Goal: Task Accomplishment & Management: Manage account settings

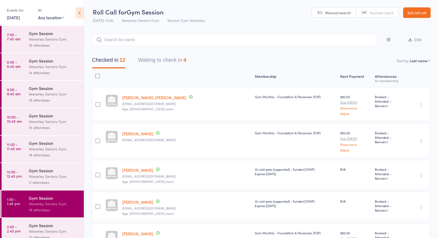
scroll to position [35, 0]
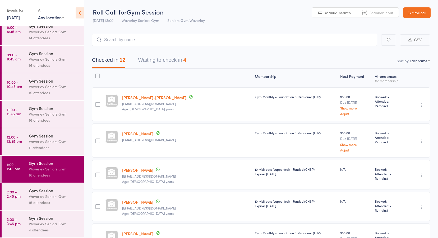
click at [29, 197] on div "Waverley Seniors Gym" at bounding box center [54, 197] width 50 height 6
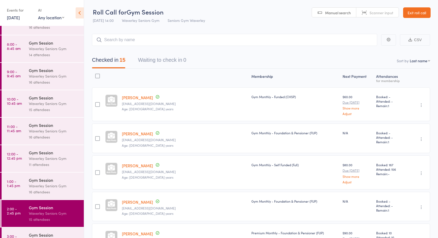
scroll to position [35, 0]
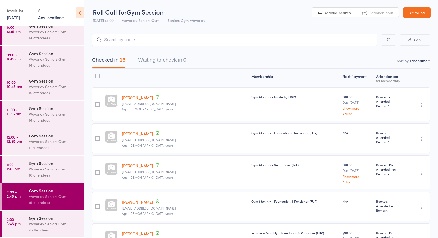
click at [41, 220] on div "Gym Session" at bounding box center [54, 218] width 50 height 6
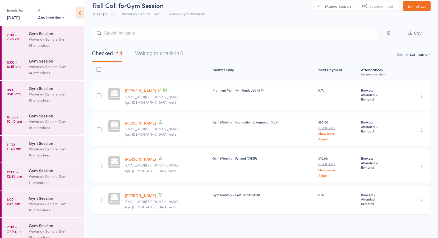
scroll to position [35, 0]
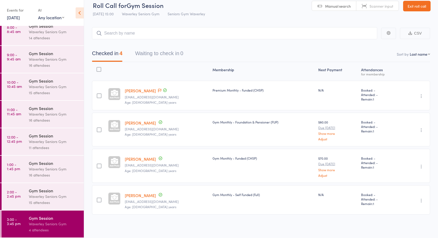
click at [409, 3] on link "Exit roll call" at bounding box center [416, 6] width 27 height 11
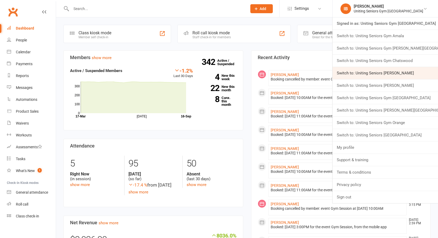
click at [388, 72] on link "Switch to: Uniting Seniors Gym Gerringong" at bounding box center [384, 73] width 105 height 12
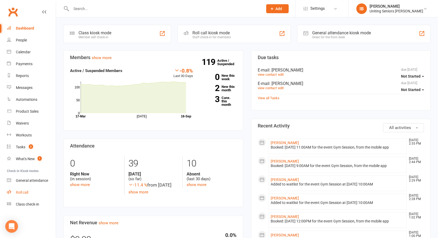
click at [26, 192] on div "Roll call" at bounding box center [22, 193] width 12 height 4
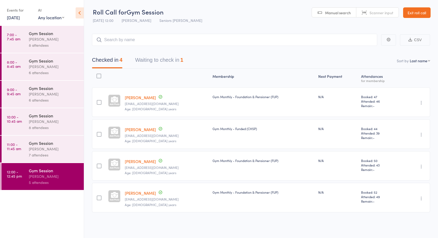
click at [11, 15] on link "[DATE]" at bounding box center [13, 18] width 13 height 6
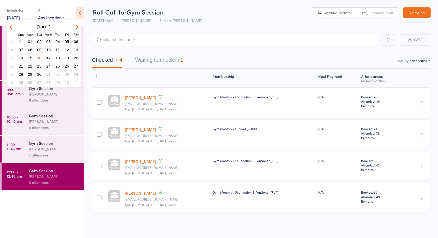
click at [30, 61] on button "15" at bounding box center [30, 57] width 8 height 7
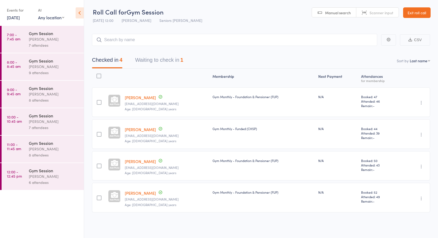
click at [36, 40] on div "Jess Hopkins" at bounding box center [54, 39] width 50 height 6
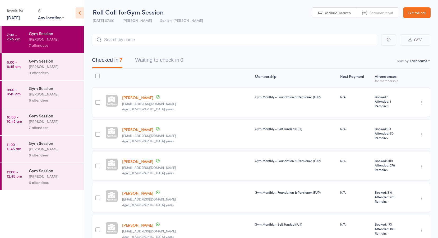
click at [16, 66] on time "8:00 - 8:45 am" at bounding box center [14, 64] width 14 height 8
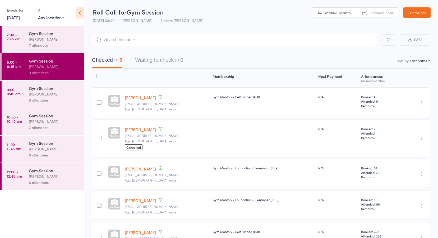
click at [13, 92] on time "9:00 - 9:45 am" at bounding box center [14, 91] width 14 height 8
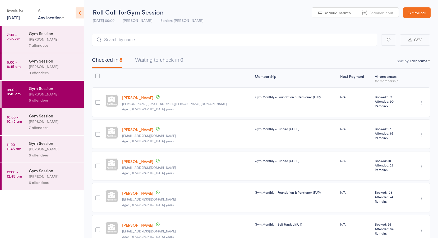
click at [14, 119] on time "10:00 - 10:45 am" at bounding box center [14, 119] width 15 height 8
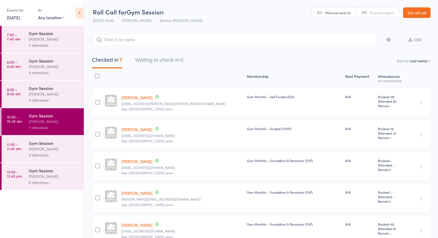
click at [13, 146] on time "11:00 - 11:45 am" at bounding box center [14, 146] width 14 height 8
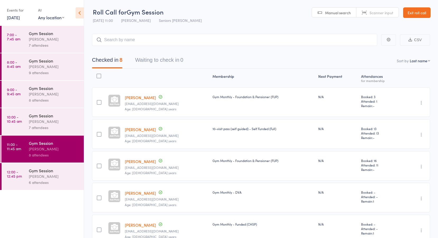
click at [16, 175] on time "12:00 - 12:45 pm" at bounding box center [14, 174] width 15 height 8
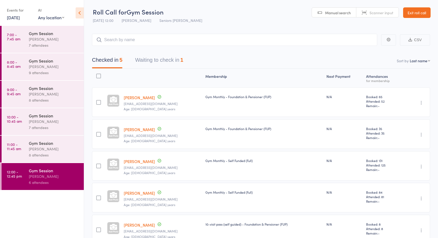
click at [165, 60] on button "Waiting to check in 1" at bounding box center [159, 61] width 48 height 14
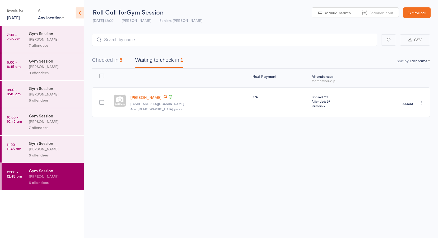
click at [17, 33] on time "7:00 - 7:45 am" at bounding box center [13, 37] width 13 height 8
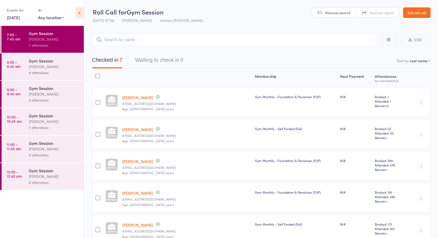
scroll to position [94, 0]
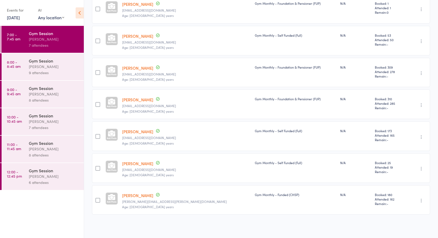
click at [11, 61] on time "8:00 - 8:45 am" at bounding box center [14, 64] width 14 height 8
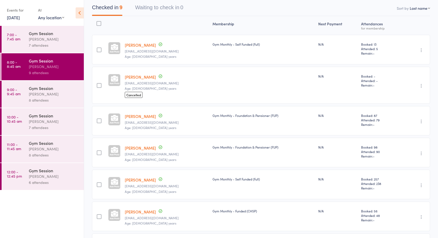
scroll to position [53, 0]
click at [138, 77] on link "Tim Carter" at bounding box center [140, 77] width 31 height 6
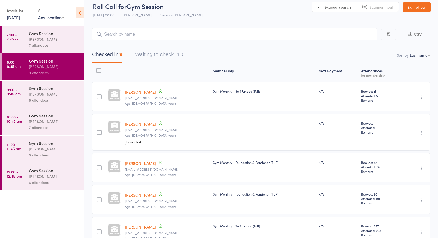
scroll to position [0, 0]
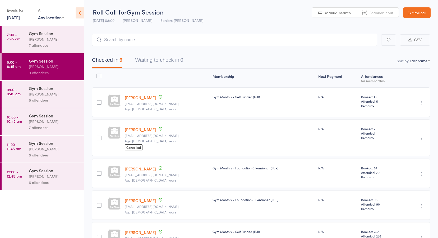
click at [24, 93] on link "9:00 - 9:45 am Gym Session Jess Hopkins 8 attendees" at bounding box center [43, 94] width 82 height 27
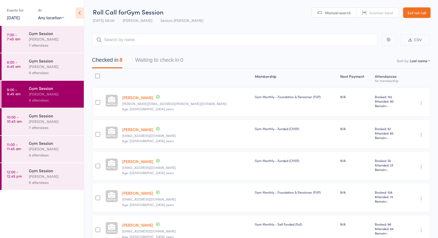
click at [22, 122] on link "10:00 - 10:45 am Gym Session Jess Hopkins 7 attendees" at bounding box center [43, 121] width 82 height 27
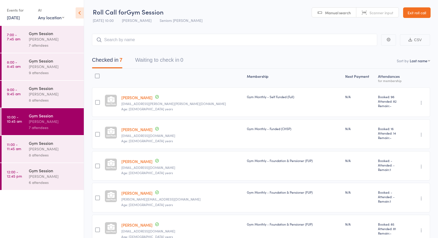
click at [26, 146] on link "11:00 - 11:45 am Gym Session Jess Hopkins 8 attendees" at bounding box center [43, 149] width 82 height 27
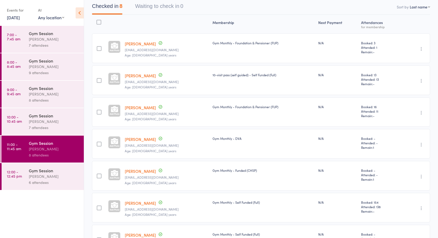
scroll to position [46, 0]
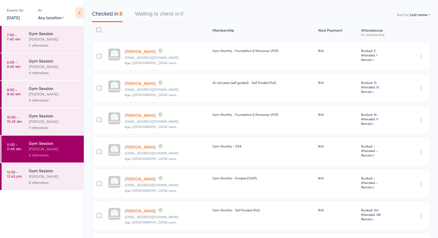
click at [25, 178] on link "12:00 - 12:45 pm Gym Session Jess Hopkins 6 attendees" at bounding box center [43, 176] width 82 height 27
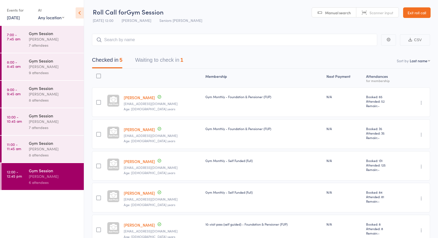
click at [417, 13] on link "Exit roll call" at bounding box center [416, 12] width 27 height 11
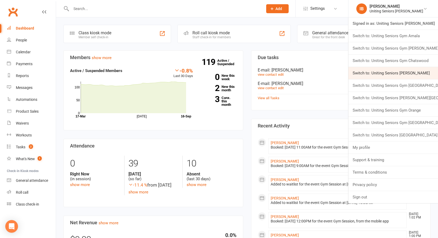
click at [396, 76] on link "Switch to: Uniting Seniors [PERSON_NAME]" at bounding box center [393, 73] width 90 height 12
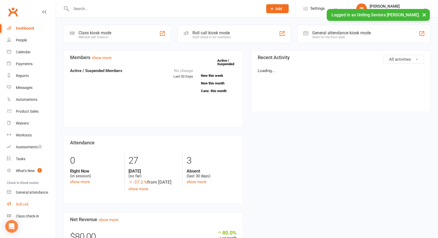
click at [24, 203] on div "Roll call" at bounding box center [22, 204] width 12 height 4
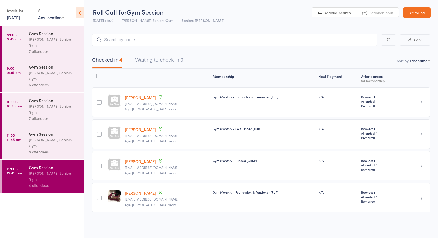
click at [20, 20] on link "[DATE]" at bounding box center [13, 18] width 13 height 6
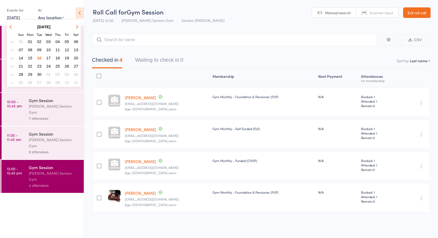
click at [31, 61] on button "15" at bounding box center [30, 57] width 8 height 7
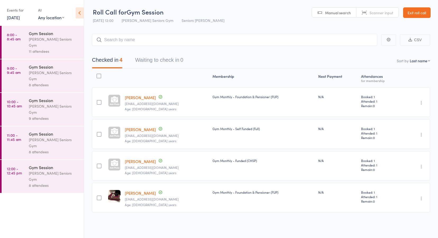
click at [20, 38] on time "8:00 - 8:45 am" at bounding box center [14, 37] width 14 height 8
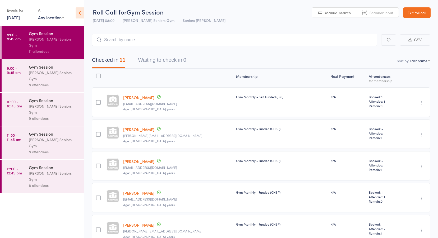
click at [17, 66] on time "9:00 - 9:45 am" at bounding box center [14, 70] width 14 height 8
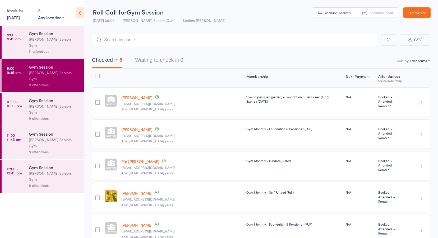
click at [17, 100] on time "10:00 - 10:45 am" at bounding box center [14, 104] width 15 height 8
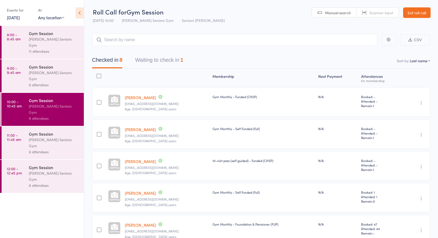
click at [145, 61] on button "Waiting to check in 1" at bounding box center [159, 61] width 48 height 14
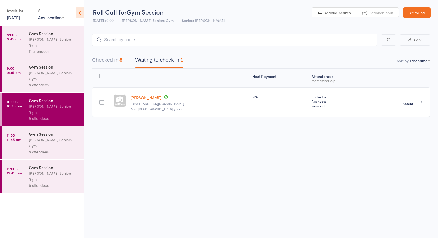
click at [13, 133] on time "11:00 - 11:45 am" at bounding box center [14, 137] width 14 height 8
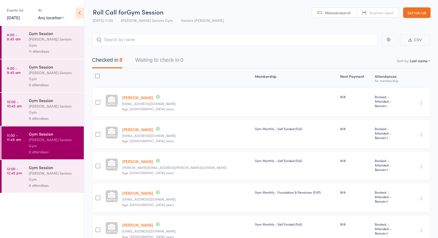
click at [16, 167] on time "12:00 - 12:45 pm" at bounding box center [14, 171] width 15 height 8
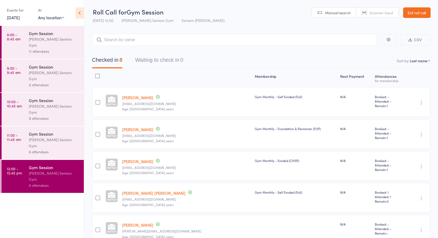
click at [12, 40] on time "8:00 - 8:45 am" at bounding box center [14, 37] width 14 height 8
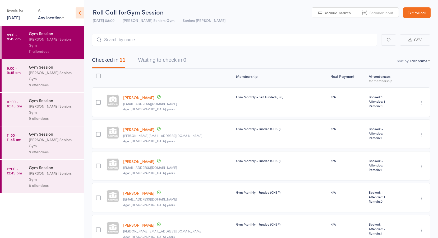
click at [37, 70] on div "[PERSON_NAME] Seniors Gym" at bounding box center [54, 76] width 50 height 12
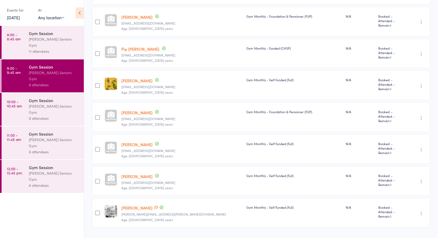
scroll to position [126, 0]
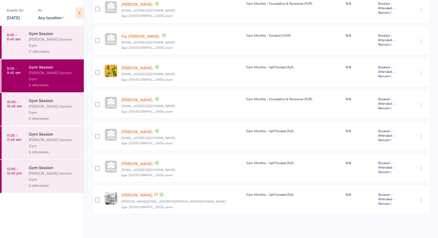
click at [42, 103] on div "[PERSON_NAME] Seniors Gym" at bounding box center [54, 109] width 50 height 12
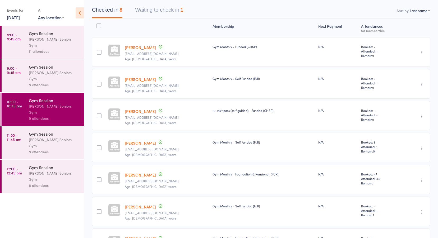
scroll to position [20, 0]
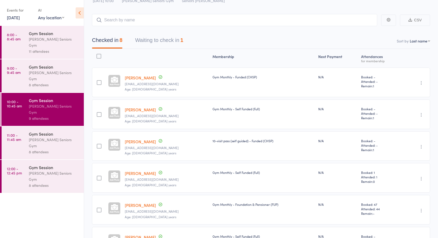
click at [46, 137] on div "[PERSON_NAME] Seniors Gym" at bounding box center [54, 143] width 50 height 12
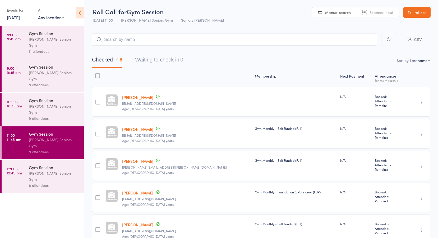
click at [139, 98] on link "[PERSON_NAME]" at bounding box center [137, 98] width 31 height 6
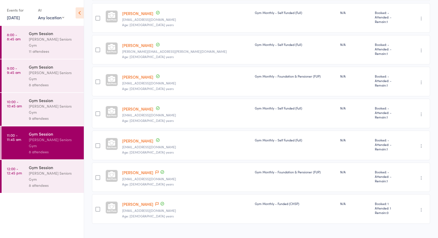
scroll to position [126, 0]
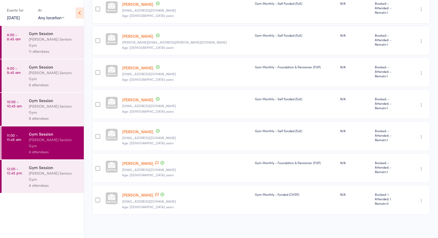
click at [48, 170] on div "[PERSON_NAME] Seniors Gym" at bounding box center [54, 176] width 50 height 12
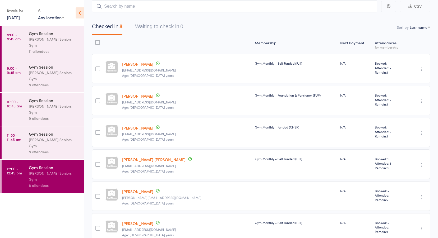
scroll to position [46, 0]
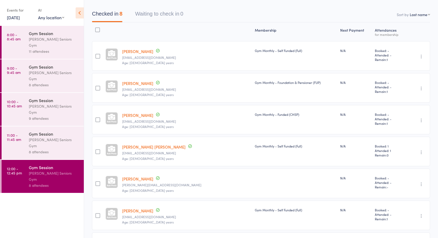
click at [147, 179] on link "[PERSON_NAME]" at bounding box center [137, 179] width 31 height 6
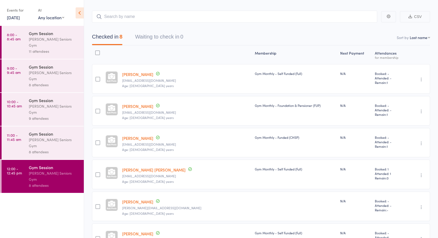
scroll to position [0, 0]
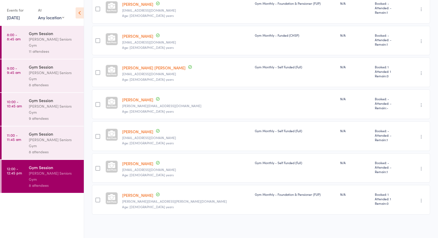
scroll to position [0, 0]
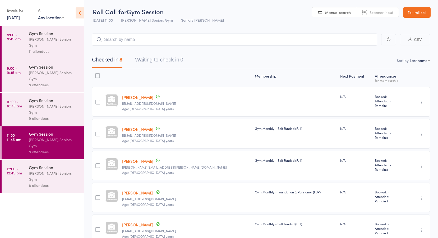
click at [419, 9] on link "Exit roll call" at bounding box center [416, 12] width 27 height 11
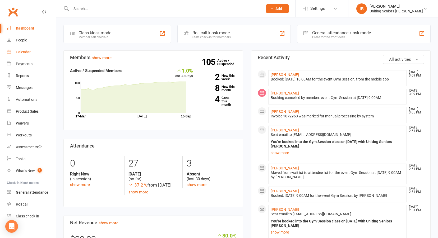
click at [16, 52] on div "Calendar" at bounding box center [23, 52] width 15 height 4
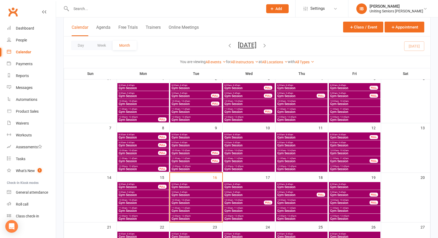
scroll to position [36, 0]
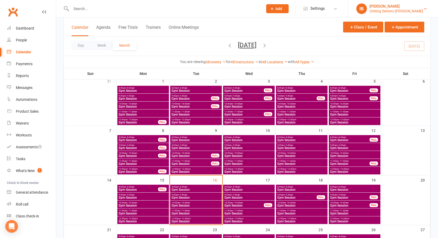
click at [408, 10] on div "Uniting Seniors Gym Leichhardt" at bounding box center [396, 11] width 54 height 5
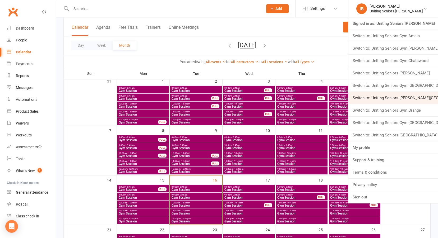
click at [396, 94] on link "Switch to: Uniting Seniors Gym Normanhurst" at bounding box center [393, 98] width 90 height 12
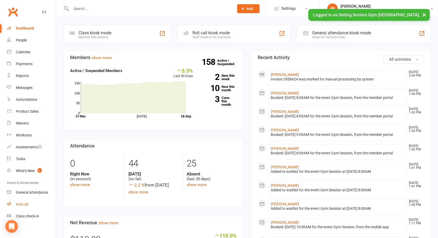
click at [20, 202] on link "Roll call" at bounding box center [31, 205] width 49 height 12
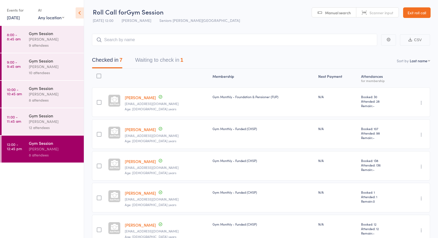
click at [20, 17] on link "[DATE]" at bounding box center [13, 18] width 13 height 6
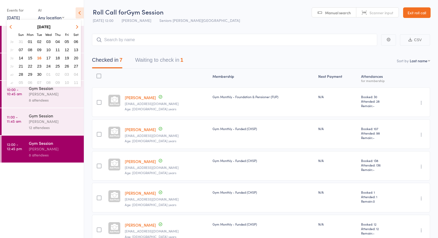
click at [30, 55] on button "15" at bounding box center [30, 57] width 8 height 7
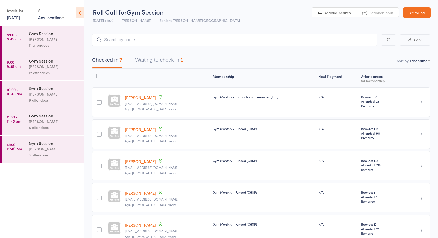
click at [25, 38] on link "8:00 - 8:45 am Gym Session Nicholas Short 11 attendees" at bounding box center [43, 39] width 82 height 27
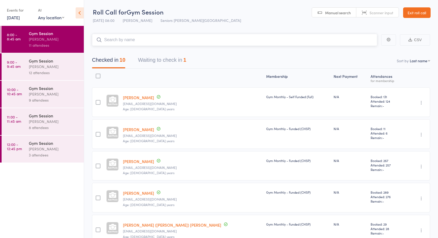
click at [161, 63] on button "Waiting to check in 1" at bounding box center [162, 61] width 48 height 14
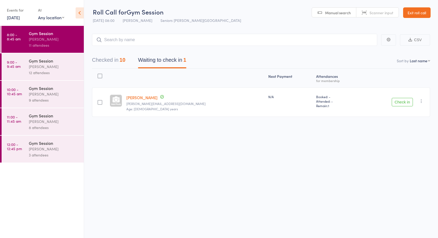
click at [157, 98] on link "Robyn Richardson" at bounding box center [141, 98] width 31 height 6
click at [18, 63] on time "9:00 - 9:45 am" at bounding box center [14, 64] width 14 height 8
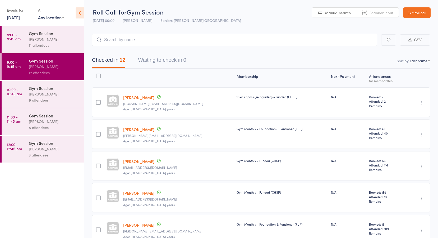
click at [20, 91] on time "10:00 - 10:45 am" at bounding box center [14, 91] width 15 height 8
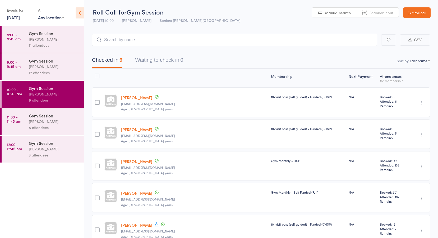
click at [15, 112] on link "11:00 - 11:45 am Gym Session Nicholas Short 8 attendees" at bounding box center [43, 121] width 82 height 27
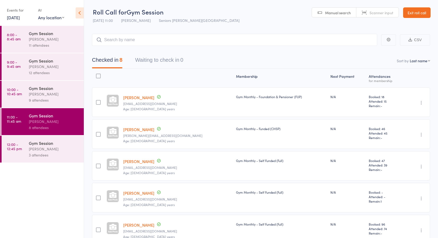
click at [16, 148] on time "12:00 - 12:45 pm" at bounding box center [14, 146] width 15 height 8
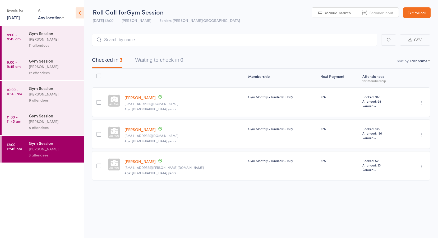
click at [19, 43] on link "8:00 - 8:45 am Gym Session Nicholas Short 11 attendees" at bounding box center [43, 39] width 82 height 27
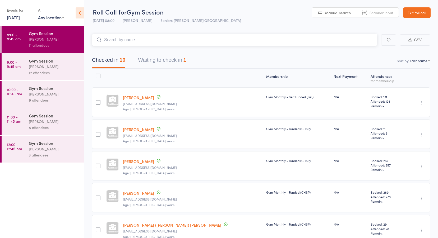
click at [154, 59] on button "Waiting to check in 1" at bounding box center [162, 61] width 48 height 14
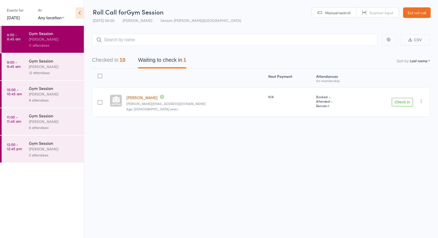
drag, startPoint x: 15, startPoint y: 40, endPoint x: 64, endPoint y: 38, distance: 49.7
click at [15, 40] on time "8:00 - 8:45 am" at bounding box center [14, 37] width 14 height 8
click at [100, 58] on button "Checked in 10" at bounding box center [108, 61] width 33 height 14
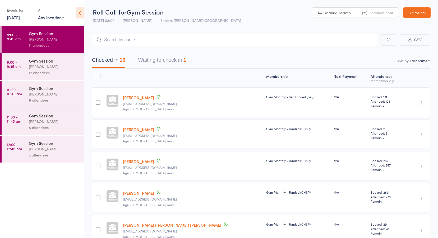
click at [16, 59] on link "9:00 - 9:45 am Gym Session Nicholas Short 12 attendees" at bounding box center [43, 66] width 82 height 27
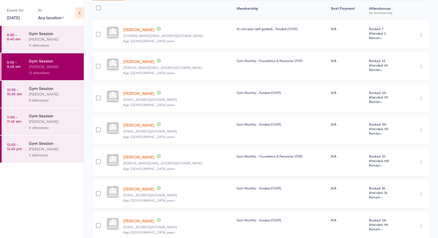
scroll to position [42, 0]
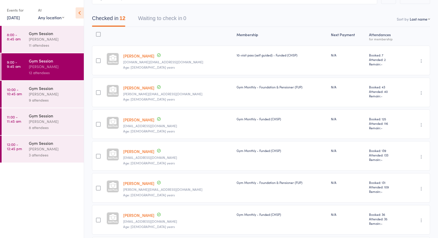
click at [27, 97] on link "10:00 - 10:45 am Gym Session Nicholas Short 9 attendees" at bounding box center [43, 94] width 82 height 27
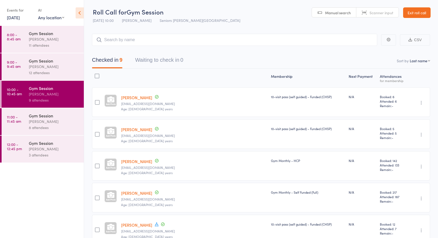
click at [31, 122] on div "Nicholas Short" at bounding box center [54, 122] width 50 height 6
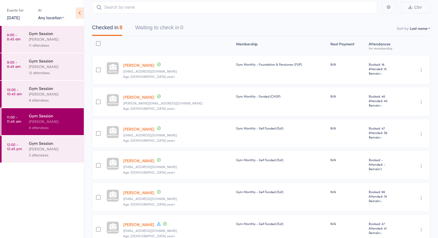
scroll to position [20, 0]
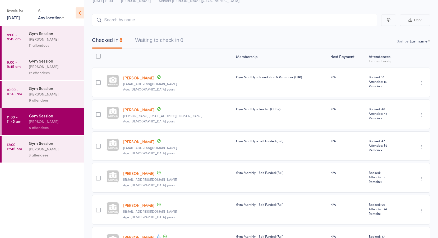
click at [47, 148] on div "Nicholas Short" at bounding box center [54, 149] width 50 height 6
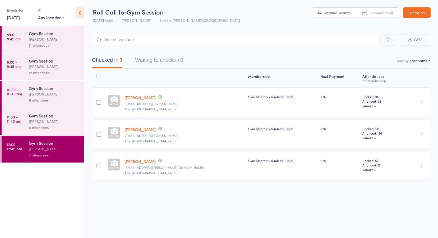
click at [35, 31] on div "Gym Session" at bounding box center [54, 33] width 50 height 6
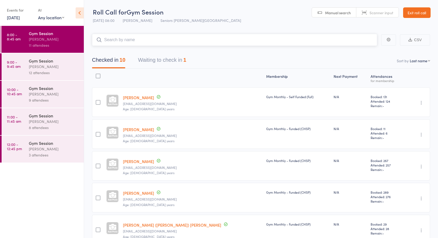
click at [163, 60] on button "Waiting to check in 1" at bounding box center [162, 61] width 48 height 14
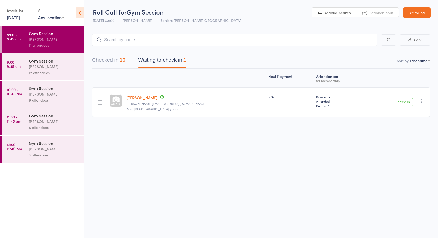
click at [419, 8] on link "Exit roll call" at bounding box center [416, 12] width 27 height 11
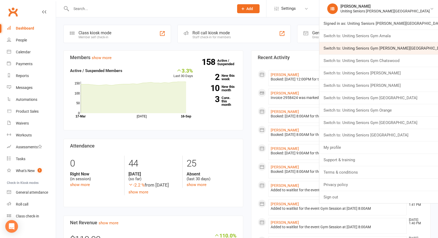
click at [391, 47] on link "Switch to: Uniting Seniors Gym [PERSON_NAME][GEOGRAPHIC_DATA]" at bounding box center [378, 48] width 119 height 12
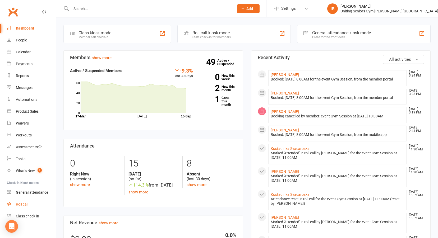
click at [19, 203] on div "Roll call" at bounding box center [22, 204] width 12 height 4
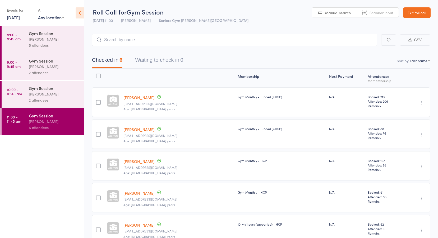
click at [20, 17] on link "[DATE]" at bounding box center [13, 18] width 13 height 6
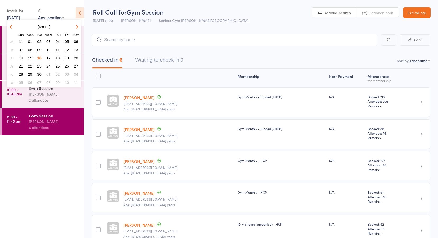
click at [30, 60] on span "15" at bounding box center [30, 58] width 4 height 4
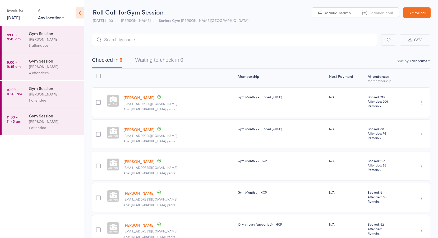
click at [26, 34] on link "8:00 - 8:45 am Gym Session [PERSON_NAME] 3 attendees" at bounding box center [43, 39] width 82 height 27
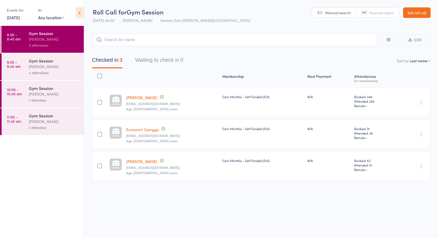
click at [27, 63] on link "9:00 - 9:45 am Gym Session [PERSON_NAME] 4 attendees" at bounding box center [43, 66] width 82 height 27
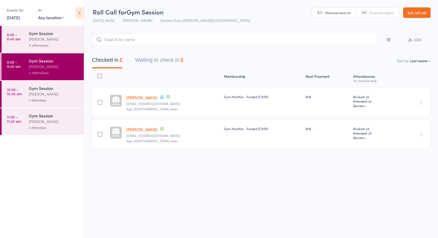
click at [156, 61] on button "Waiting to check in 2" at bounding box center [159, 61] width 48 height 14
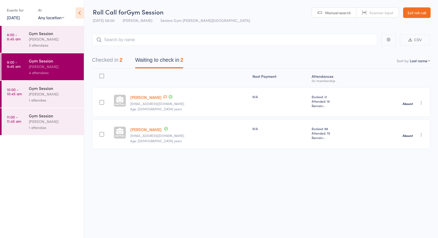
click at [111, 58] on button "Checked in 2" at bounding box center [107, 61] width 30 height 14
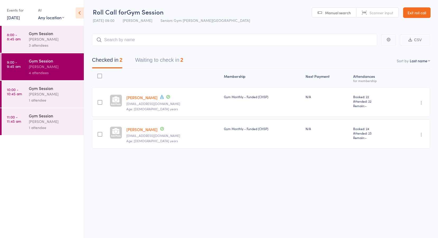
click at [39, 95] on div "Hugo Chan" at bounding box center [54, 94] width 50 height 6
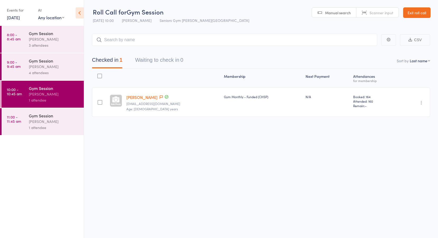
click at [34, 119] on div "Hugo Chan" at bounding box center [54, 122] width 50 height 6
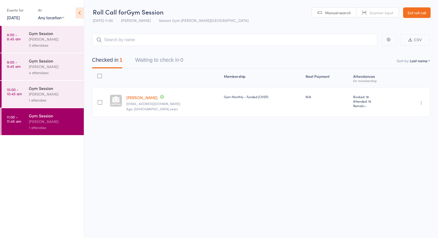
click at [30, 58] on div "Gym Session" at bounding box center [54, 61] width 50 height 6
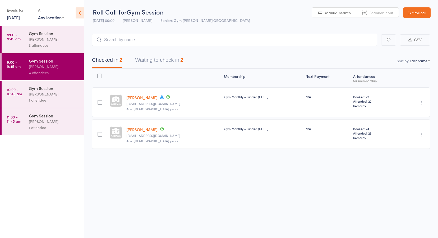
click at [417, 12] on link "Exit roll call" at bounding box center [416, 12] width 27 height 11
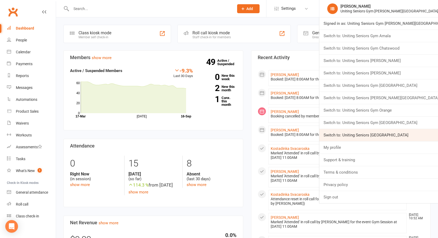
click at [385, 132] on link "Switch to: Uniting Seniors [GEOGRAPHIC_DATA]" at bounding box center [378, 135] width 119 height 12
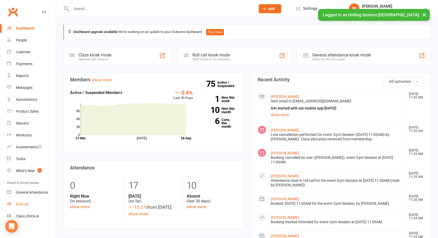
click at [21, 206] on div "Roll call" at bounding box center [22, 204] width 12 height 4
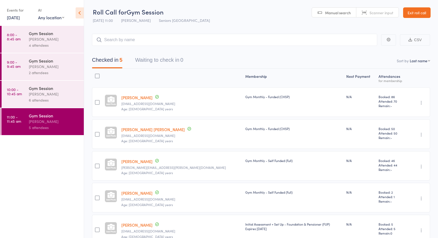
click at [20, 15] on link "16 Sep, 2025" at bounding box center [13, 18] width 13 height 6
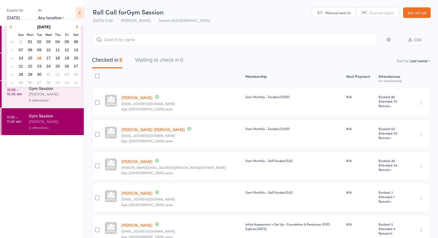
click at [30, 56] on span "15" at bounding box center [30, 58] width 4 height 4
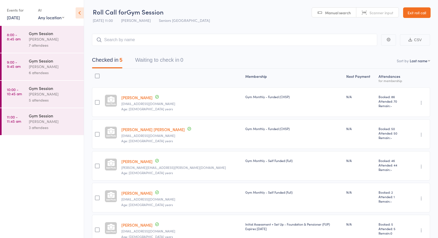
click at [27, 36] on link "8:00 - 8:45 am Gym Session Daniella Alfonso 7 attendees" at bounding box center [43, 39] width 82 height 27
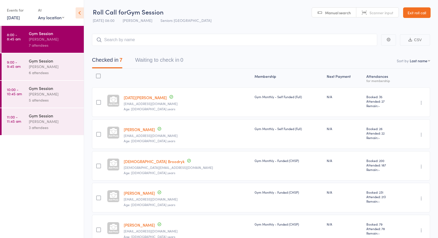
click at [22, 65] on link "9:00 - 9:45 am Gym Session Daniella Alfonso 6 attendees" at bounding box center [43, 66] width 82 height 27
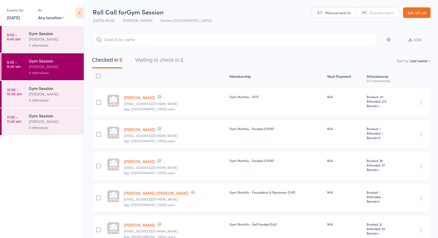
click at [165, 60] on button "Waiting to check in 1" at bounding box center [159, 61] width 48 height 14
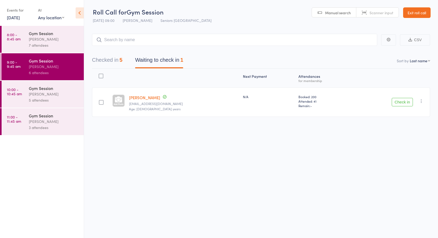
click at [152, 97] on link "[PERSON_NAME]" at bounding box center [144, 98] width 31 height 6
click at [39, 95] on div "[PERSON_NAME]" at bounding box center [54, 94] width 50 height 6
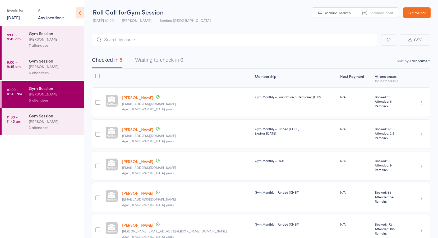
click at [22, 118] on link "11:00 - 11:45 am Gym Session Daniella Alfonso 3 attendees" at bounding box center [43, 121] width 82 height 27
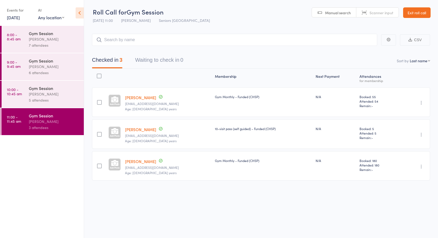
drag, startPoint x: 21, startPoint y: 40, endPoint x: 8, endPoint y: 46, distance: 13.3
click at [20, 40] on link "8:00 - 8:45 am Gym Session Daniella Alfonso 7 attendees" at bounding box center [43, 39] width 82 height 27
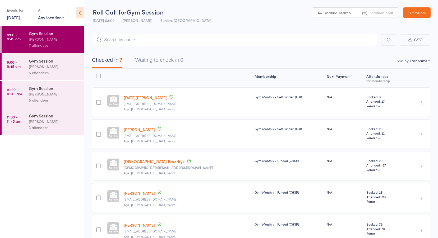
click at [31, 61] on div "Gym Session" at bounding box center [54, 61] width 50 height 6
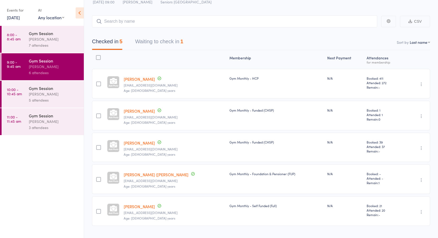
scroll to position [26, 0]
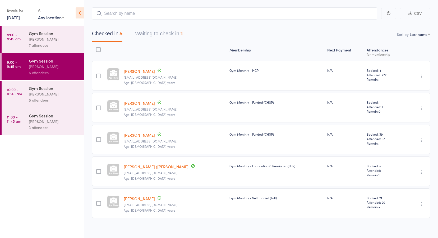
click at [38, 96] on div "[PERSON_NAME]" at bounding box center [54, 94] width 50 height 6
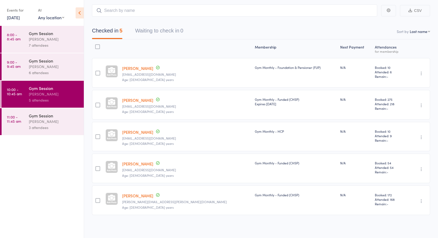
scroll to position [30, 0]
click at [17, 121] on time "11:00 - 11:45 am" at bounding box center [14, 119] width 14 height 8
